Goal: Consume media (video, audio)

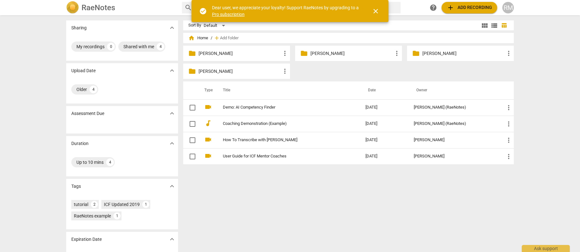
click at [346, 56] on p "[PERSON_NAME]" at bounding box center [351, 53] width 82 height 7
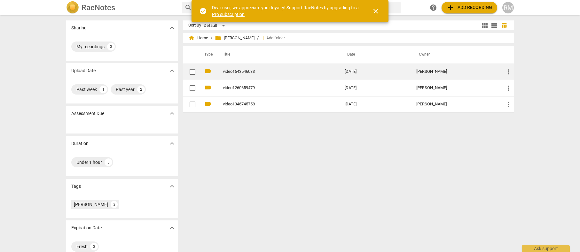
click at [240, 68] on td "video1643546033" at bounding box center [277, 72] width 124 height 16
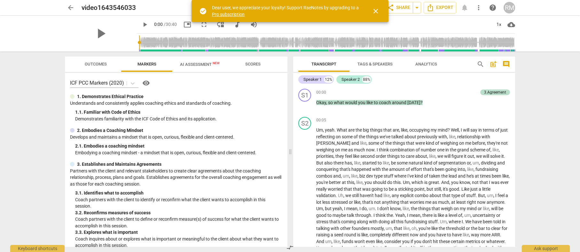
click at [183, 27] on span "picture_in_picture" at bounding box center [187, 25] width 8 height 8
click at [183, 26] on span "picture_in_picture" at bounding box center [187, 25] width 8 height 8
click at [198, 25] on span "fullscreen" at bounding box center [204, 25] width 12 height 8
click at [372, 11] on span "close" at bounding box center [376, 11] width 8 height 8
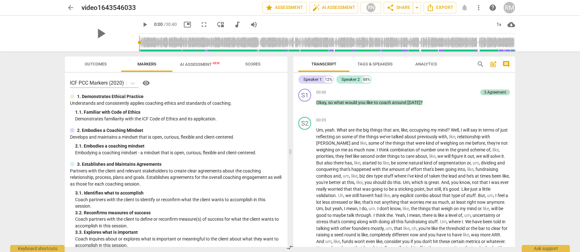
click at [200, 26] on span "fullscreen" at bounding box center [204, 25] width 8 height 8
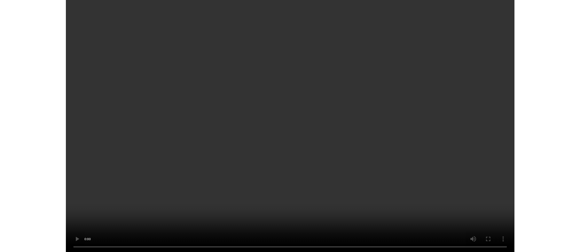
scroll to position [2522, 0]
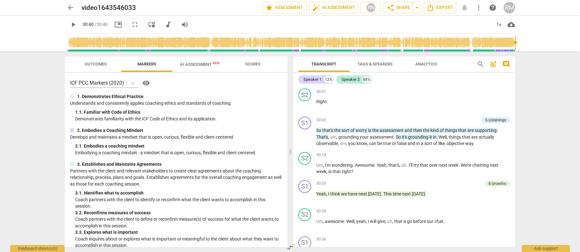
type input "1840"
